Goal: Task Accomplishment & Management: Complete application form

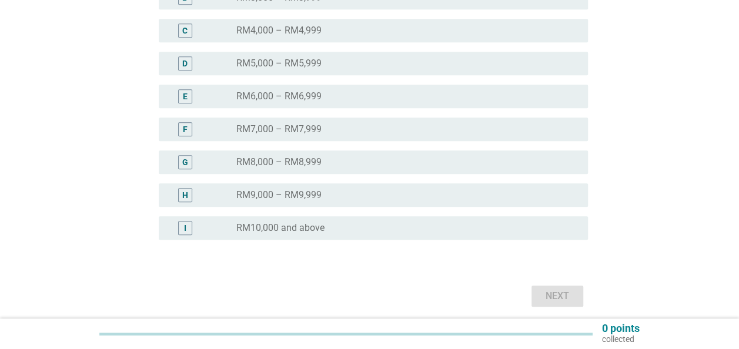
scroll to position [294, 0]
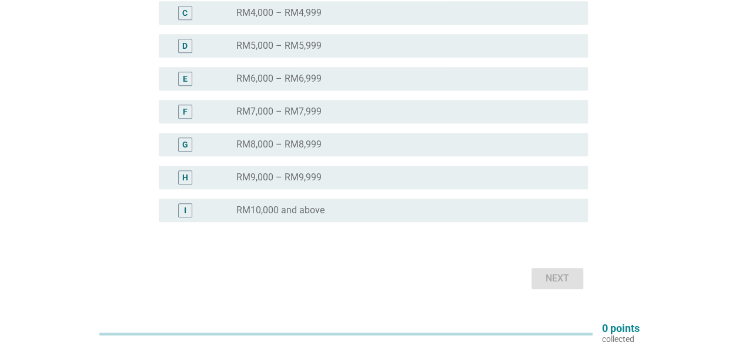
click at [267, 211] on label "RM10,000 and above" at bounding box center [280, 211] width 88 height 12
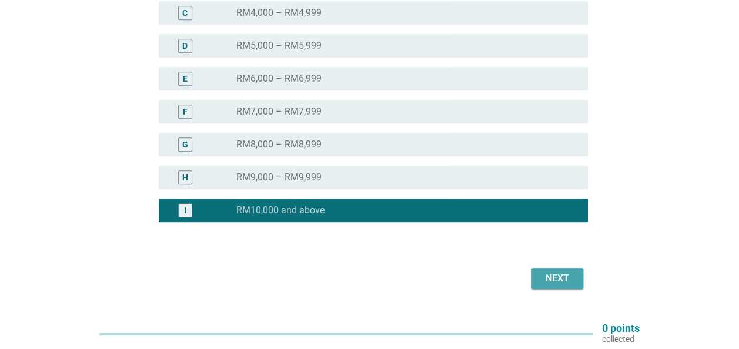
click at [549, 279] on div "Next" at bounding box center [557, 279] width 33 height 14
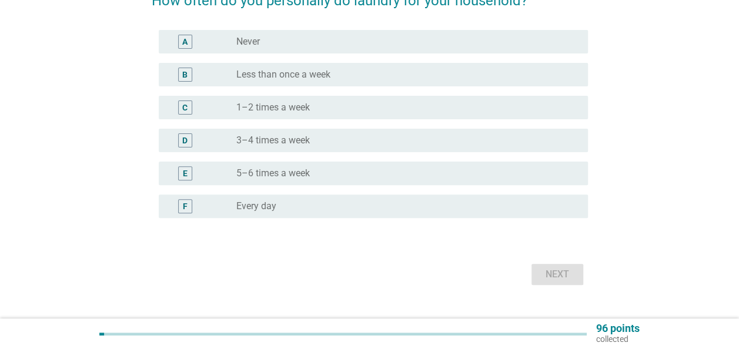
scroll to position [118, 0]
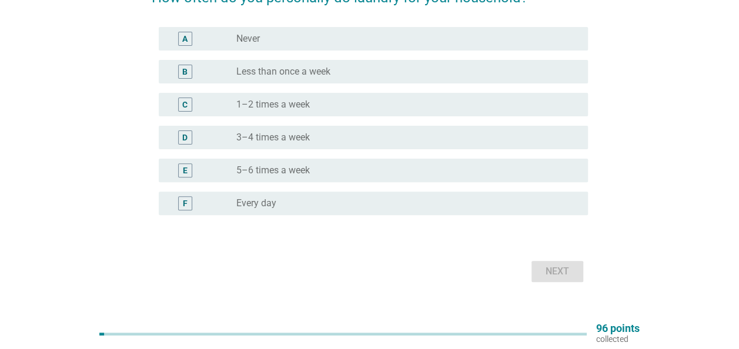
click at [274, 171] on label "5–6 times a week" at bounding box center [273, 171] width 74 height 12
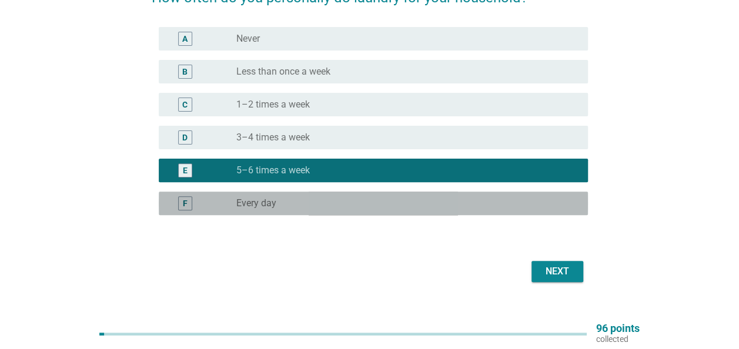
click at [212, 201] on div "F" at bounding box center [202, 203] width 68 height 14
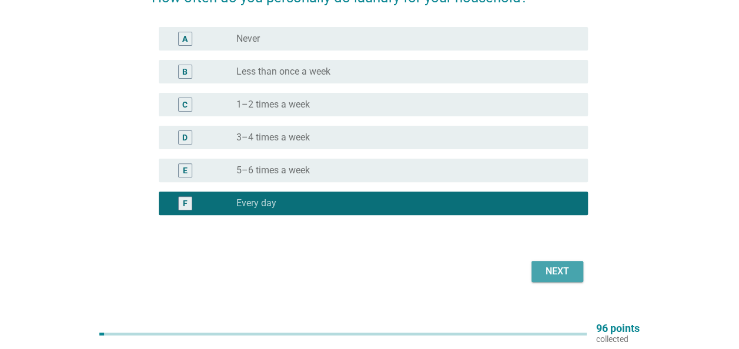
click at [555, 275] on div "Next" at bounding box center [557, 272] width 33 height 14
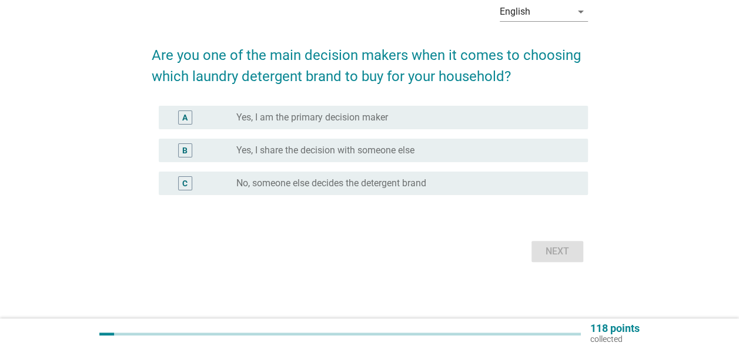
scroll to position [0, 0]
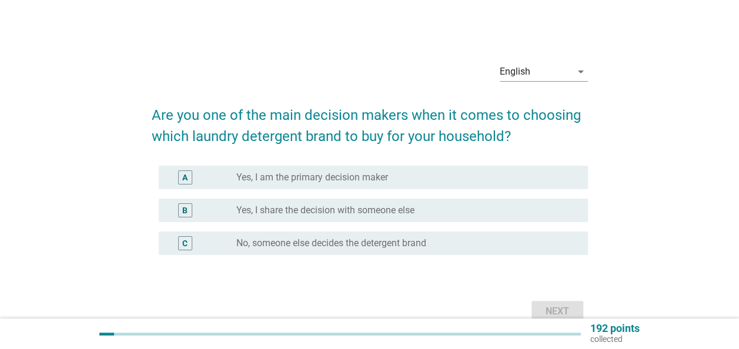
click at [351, 176] on label "Yes, I am the primary decision maker" at bounding box center [312, 178] width 152 height 12
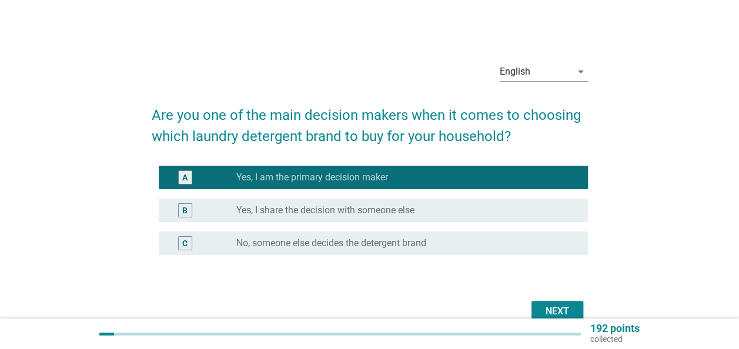
click at [555, 309] on div "Next" at bounding box center [557, 312] width 33 height 14
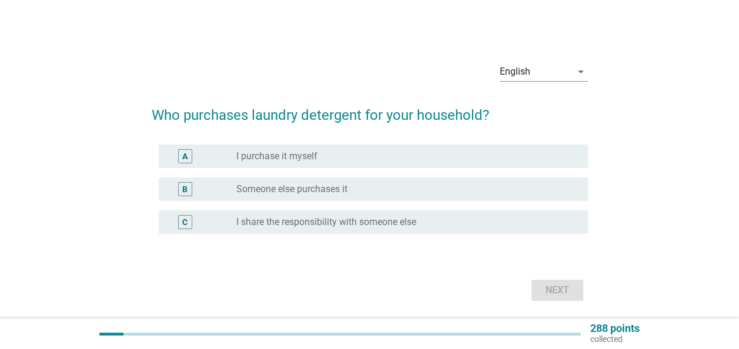
click at [284, 156] on label "I purchase it myself" at bounding box center [276, 157] width 81 height 12
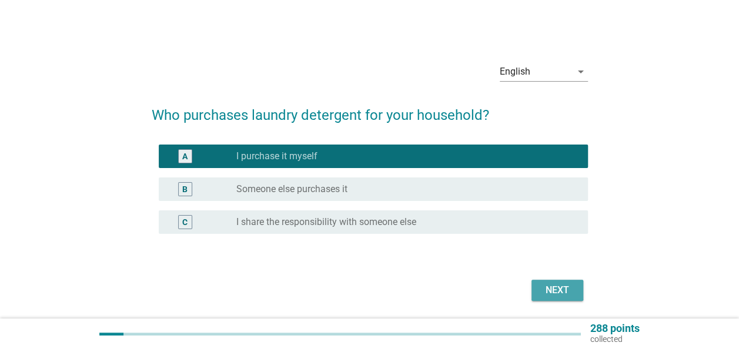
click at [568, 292] on div "Next" at bounding box center [557, 291] width 33 height 14
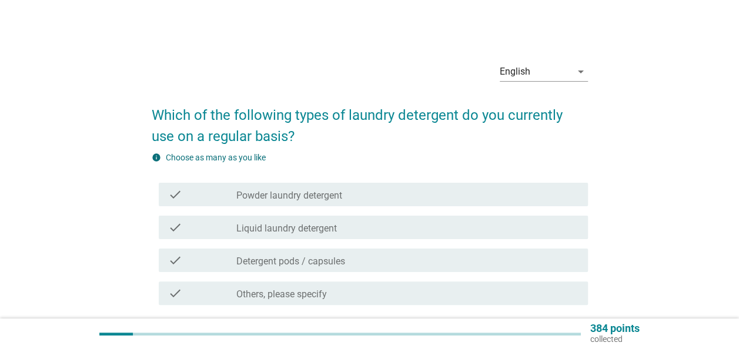
click at [324, 193] on label "Powder laundry detergent" at bounding box center [289, 196] width 106 height 12
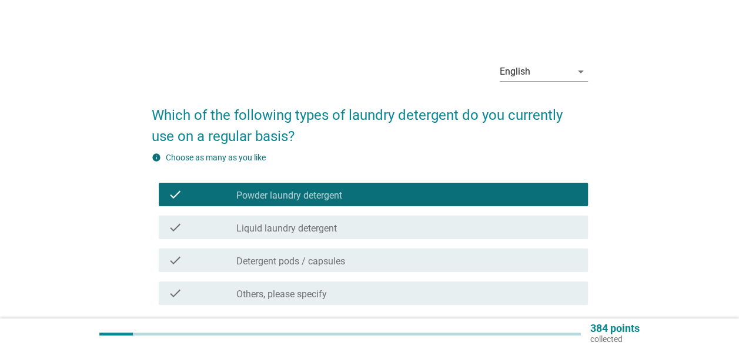
scroll to position [59, 0]
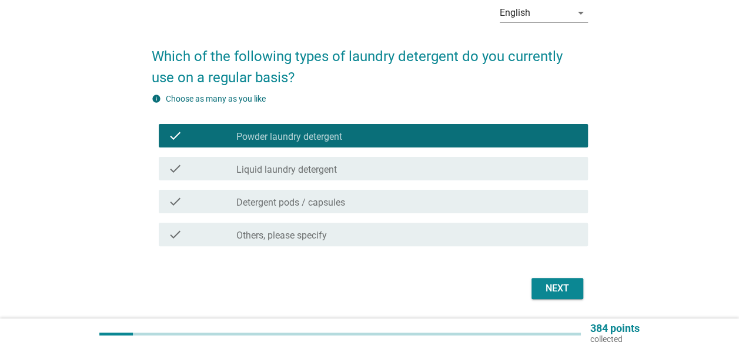
click at [546, 289] on div "Next" at bounding box center [557, 289] width 33 height 14
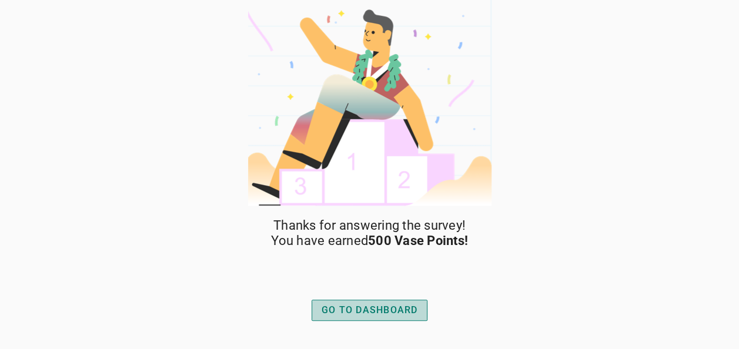
click at [372, 306] on div "GO TO DASHBOARD" at bounding box center [370, 311] width 96 height 14
